Goal: Task Accomplishment & Management: Manage account settings

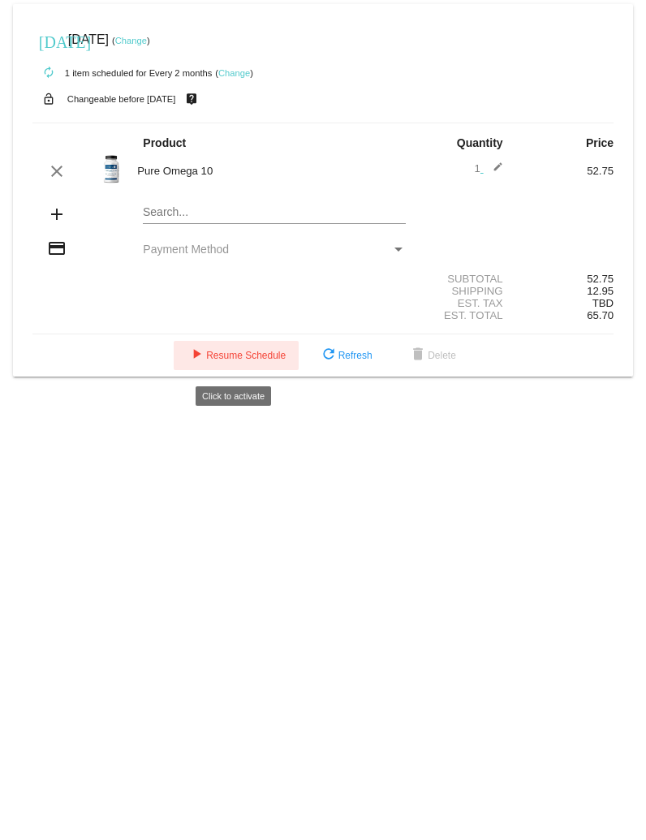
click at [254, 353] on button "play_arrow Resume Schedule" at bounding box center [236, 355] width 125 height 29
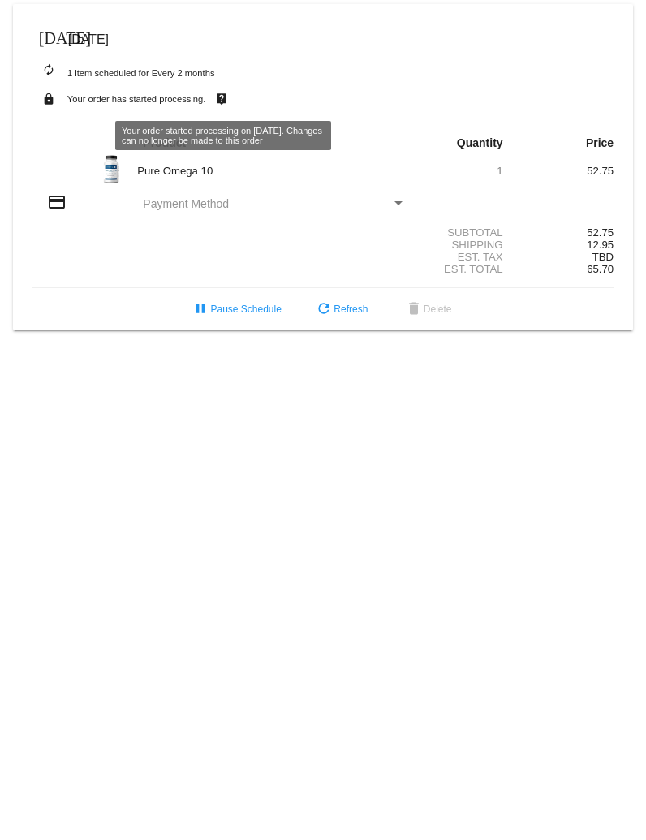
click at [221, 100] on mat-icon "live_help" at bounding box center [221, 98] width 19 height 21
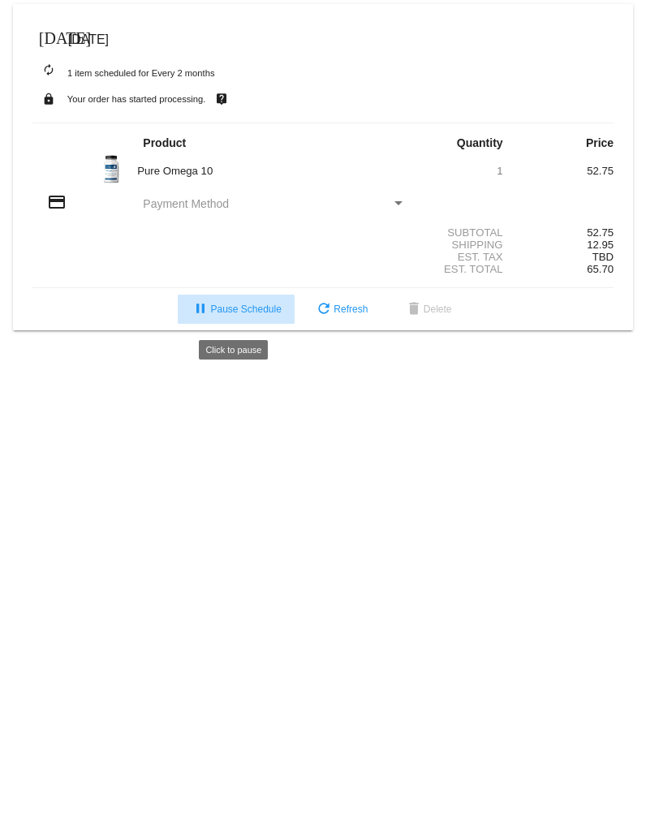
click at [266, 121] on span "pause Pause Schedule" at bounding box center [236, 308] width 90 height 11
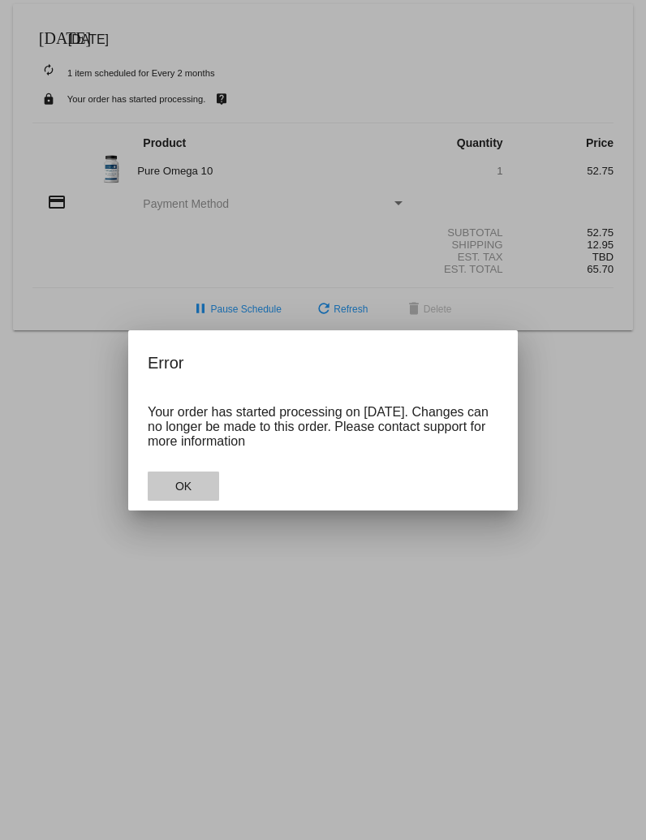
click at [191, 121] on button "OK" at bounding box center [183, 485] width 71 height 29
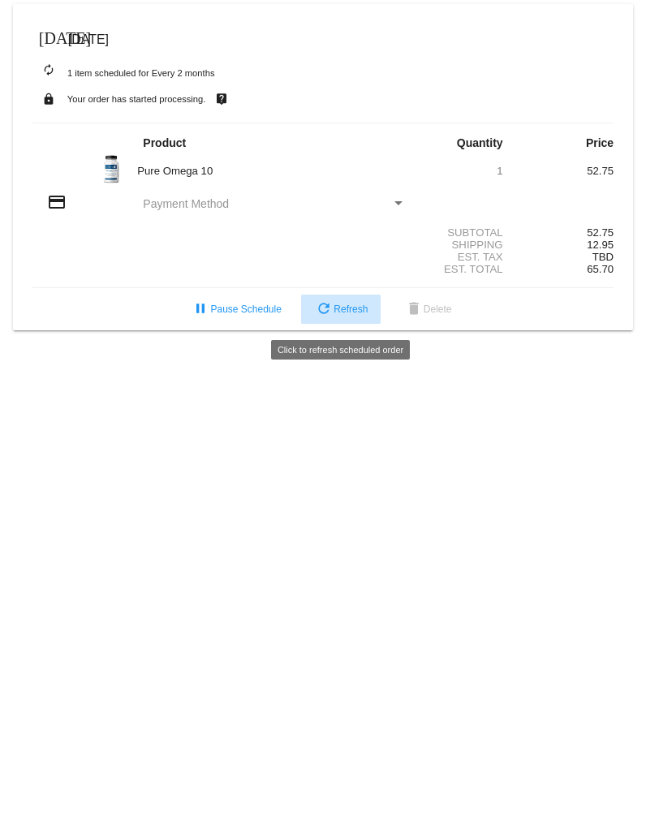
click at [340, 121] on span "refresh Refresh" at bounding box center [341, 308] width 54 height 11
